Goal: Task Accomplishment & Management: Use online tool/utility

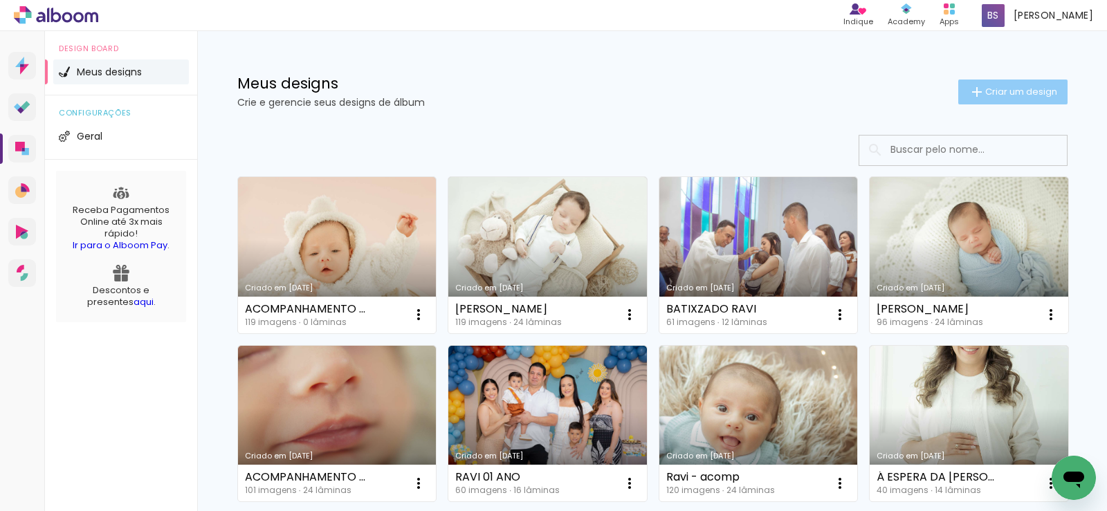
click at [1025, 96] on span "Criar um design" at bounding box center [1021, 91] width 72 height 9
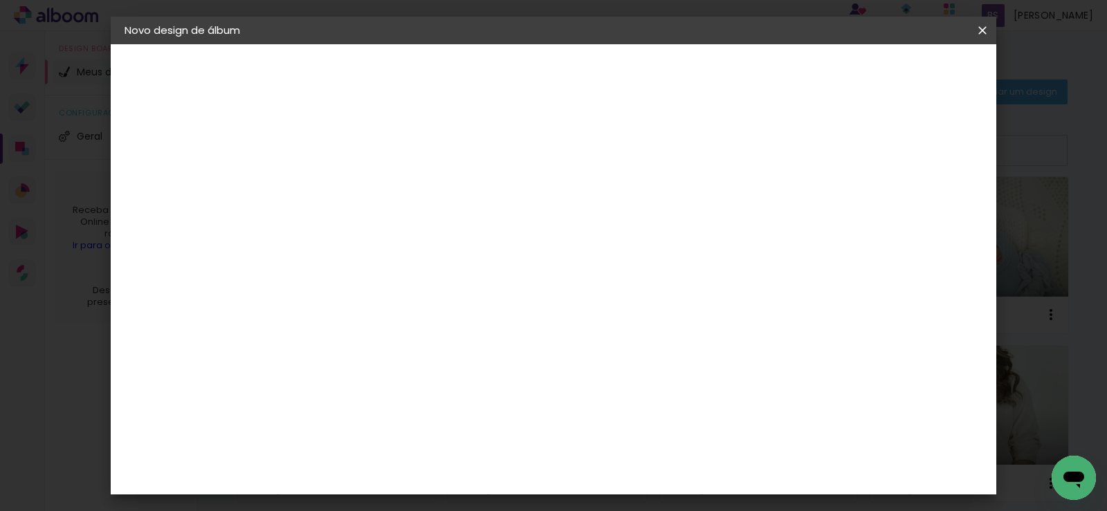
click at [351, 190] on input at bounding box center [351, 185] width 0 height 21
type input "Larissa Velasco"
type paper-input "Larissa Velasco"
click at [0, 0] on slot "Avançar" at bounding box center [0, 0] width 0 height 0
drag, startPoint x: 440, startPoint y: 271, endPoint x: 445, endPoint y: 261, distance: 11.4
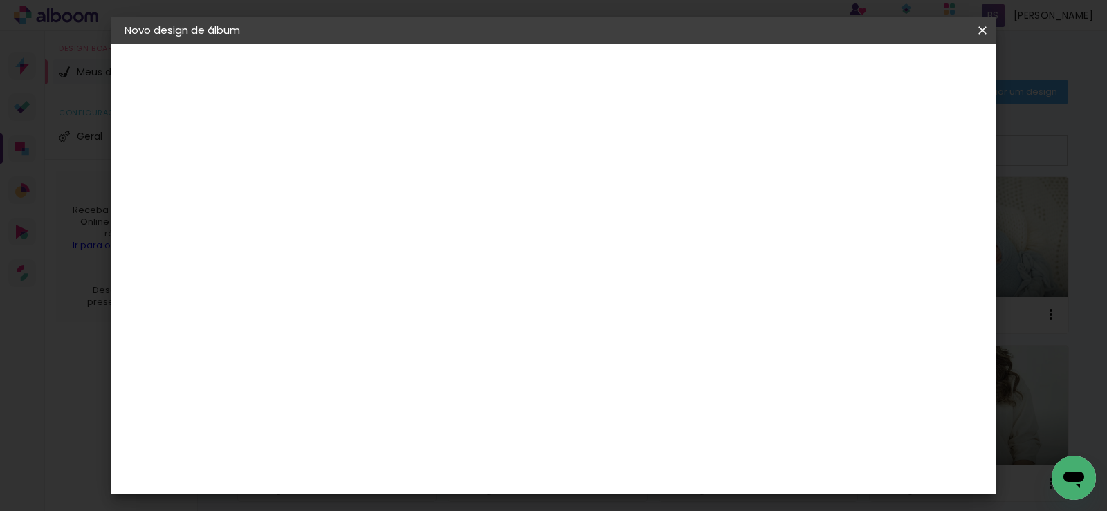
click at [441, 272] on div at bounding box center [386, 272] width 140 height 1
click at [446, 257] on input at bounding box center [386, 263] width 140 height 17
type input "Matias"
type paper-input "Matias"
drag, startPoint x: 434, startPoint y: 314, endPoint x: 429, endPoint y: 307, distance: 8.4
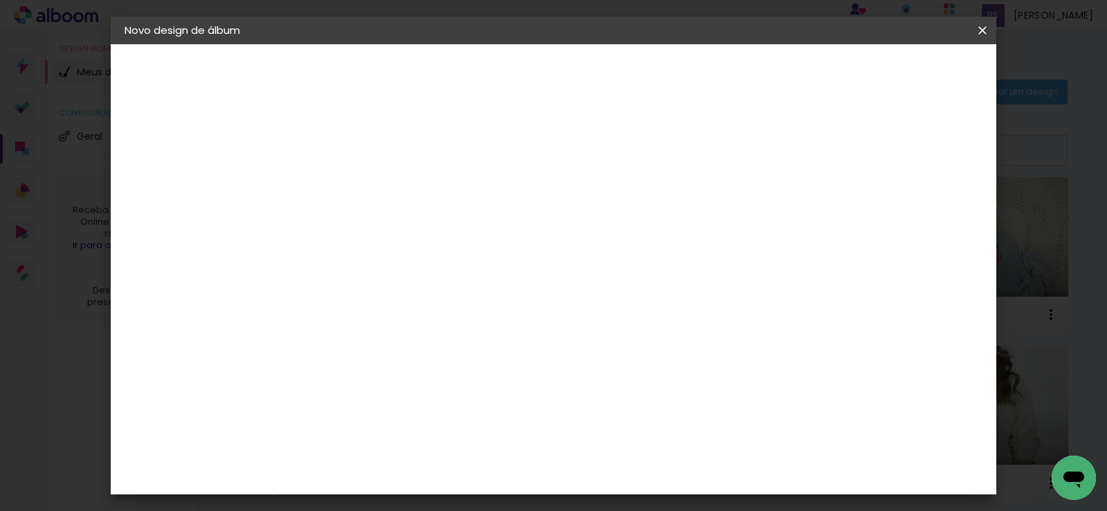
click at [427, 311] on div "Matias Encadernações" at bounding box center [384, 315] width 85 height 22
click at [573, 73] on paper-button "Avançar" at bounding box center [539, 74] width 68 height 24
click at [405, 230] on input "text" at bounding box center [378, 240] width 54 height 21
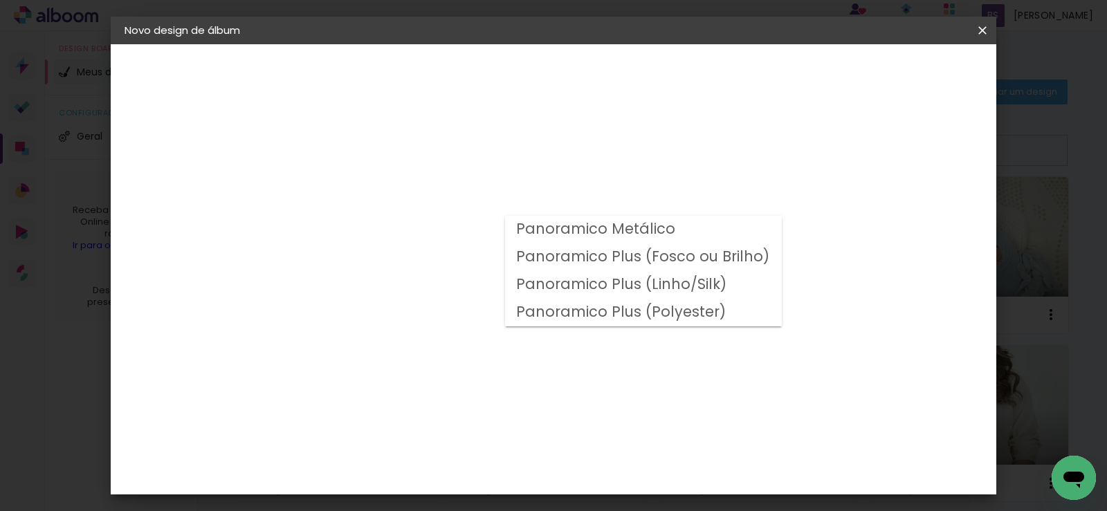
click at [0, 0] on slot "Panoramico Plus (Fosco ou Brilho)" at bounding box center [0, 0] width 0 height 0
type input "Panoramico Plus (Fosco ou Brilho)"
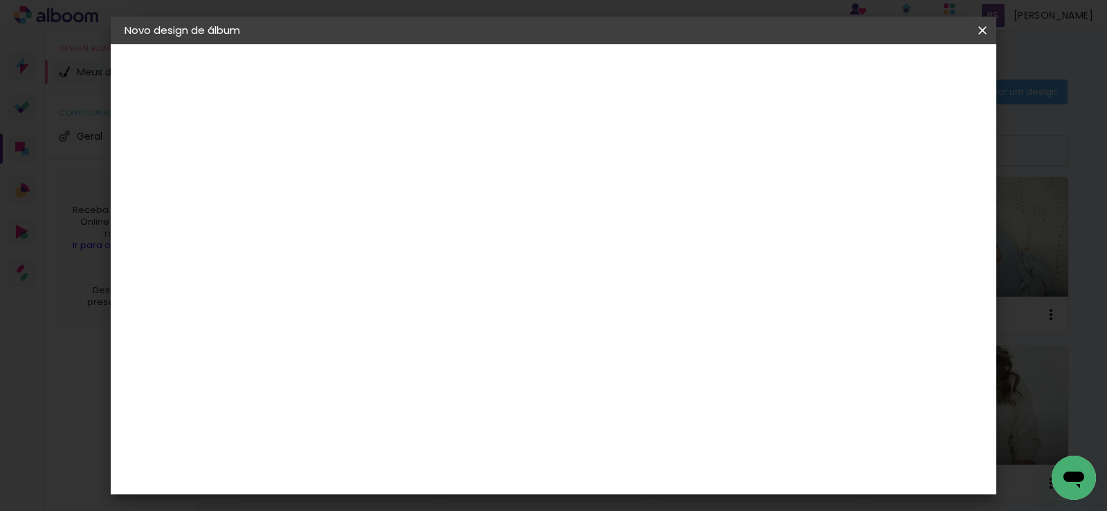
scroll to position [415, 0]
click at [0, 0] on slot "Avançar" at bounding box center [0, 0] width 0 height 0
click at [755, 149] on div "mm Mostrar sangria" at bounding box center [533, 149] width 444 height 31
click at [663, 149] on div at bounding box center [657, 149] width 12 height 12
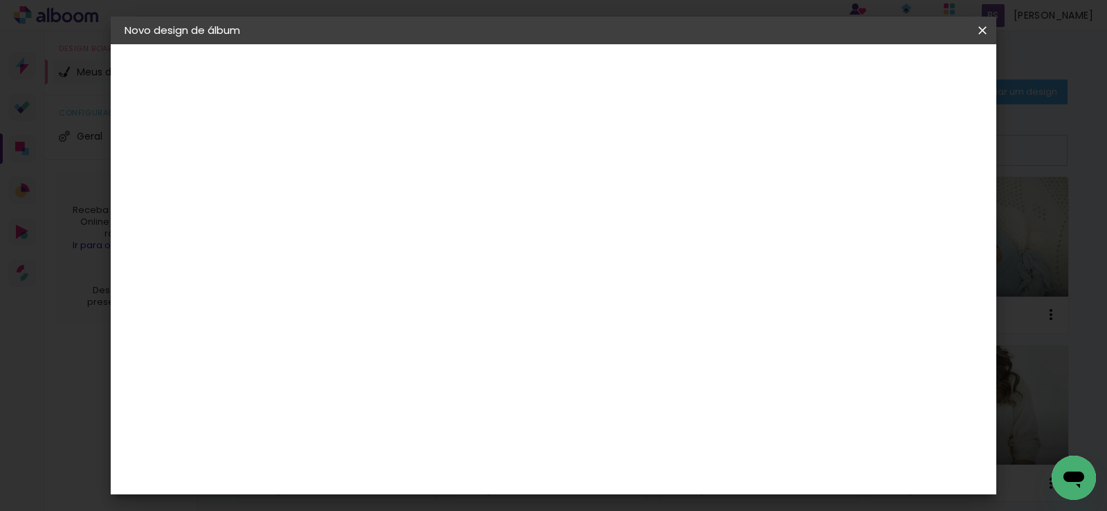
type paper-checkbox "on"
click at [741, 75] on span "Iniciar design" at bounding box center [709, 73] width 63 height 10
